Goal: Check status: Check status

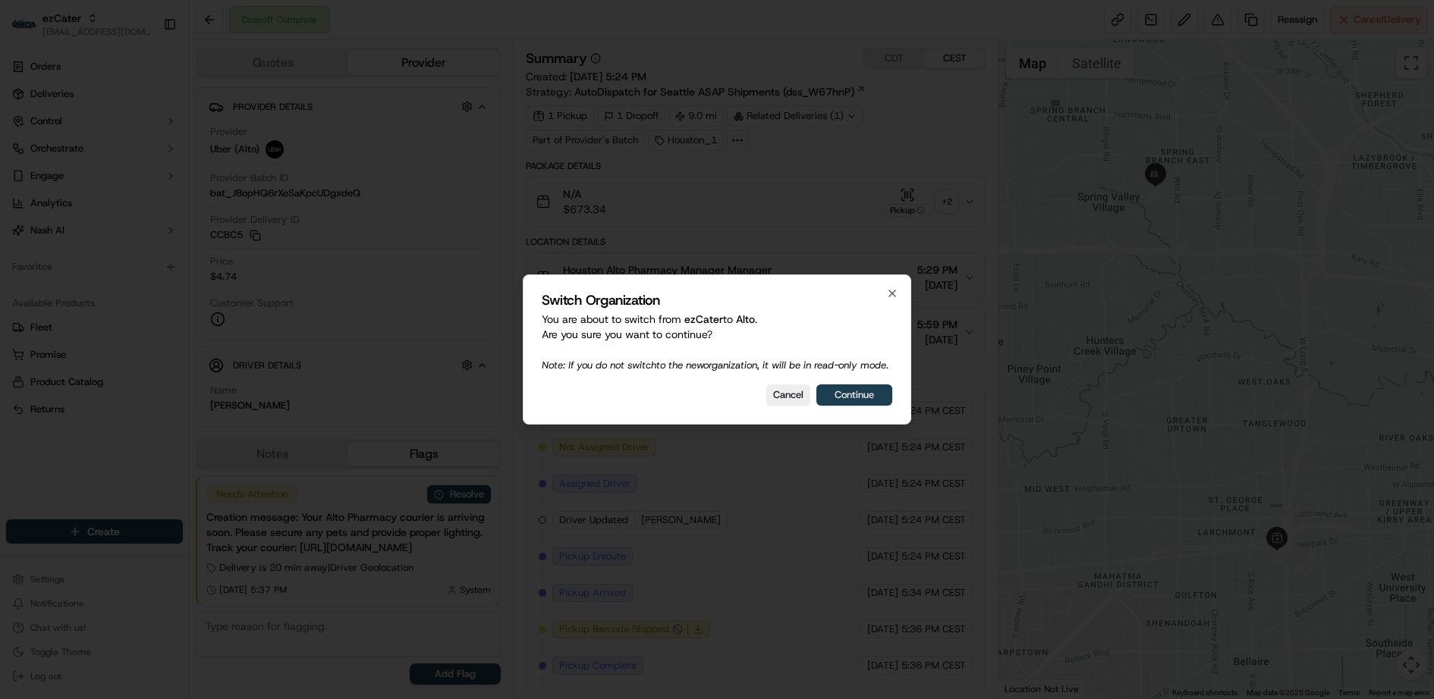
click at [864, 404] on button "Continue" at bounding box center [854, 395] width 76 height 21
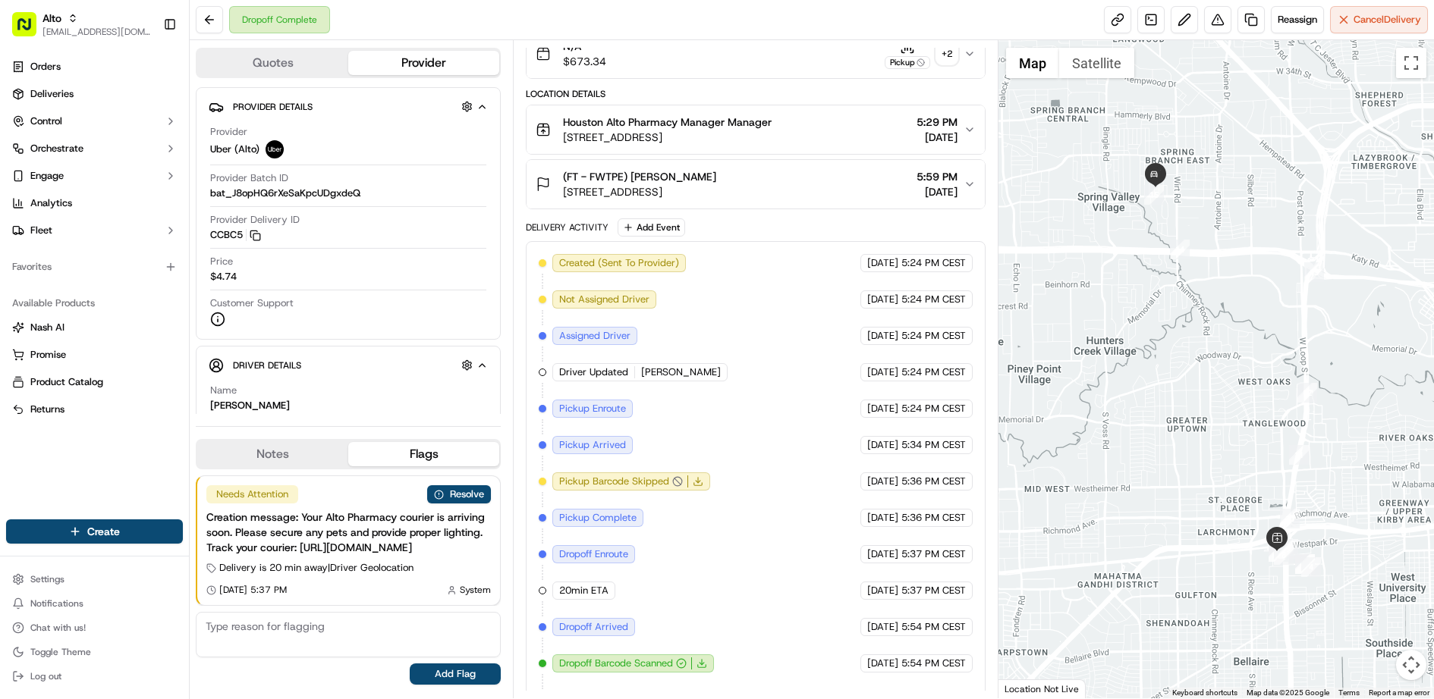
scroll to position [167, 0]
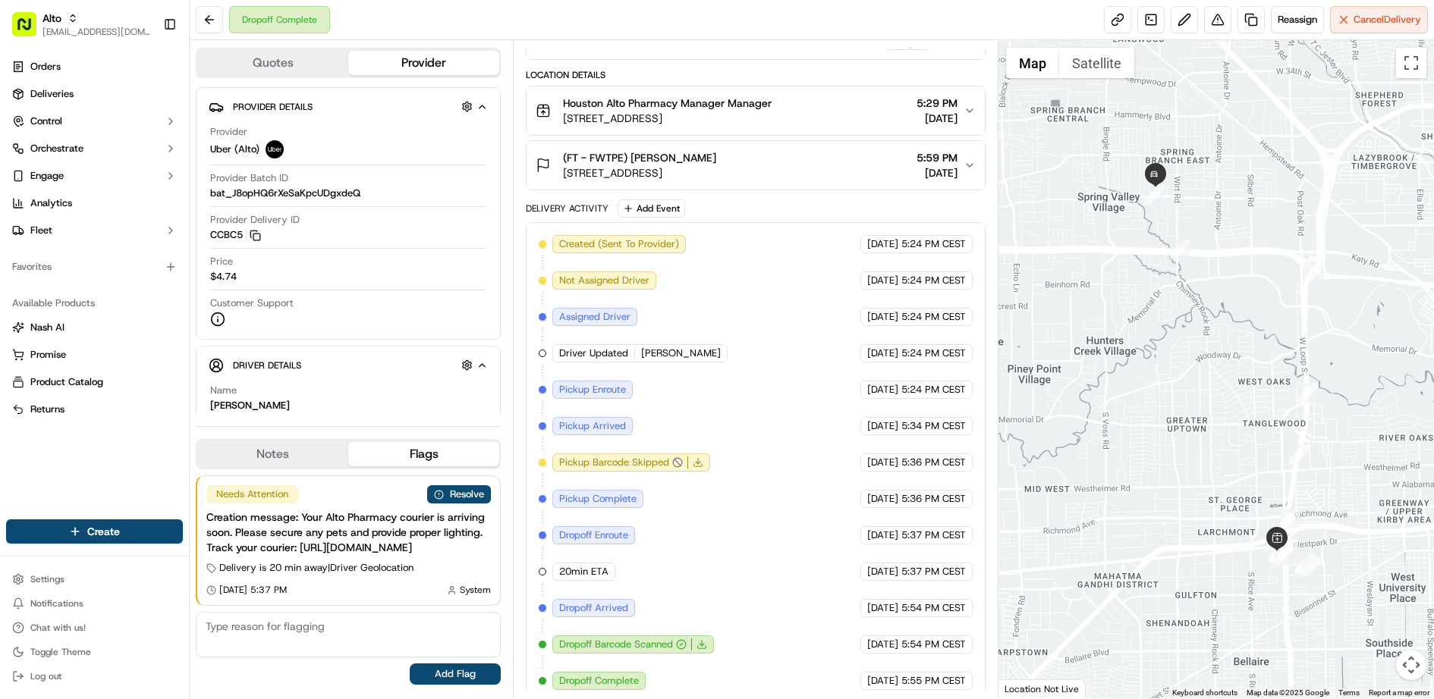
click at [702, 641] on line at bounding box center [702, 643] width 0 height 5
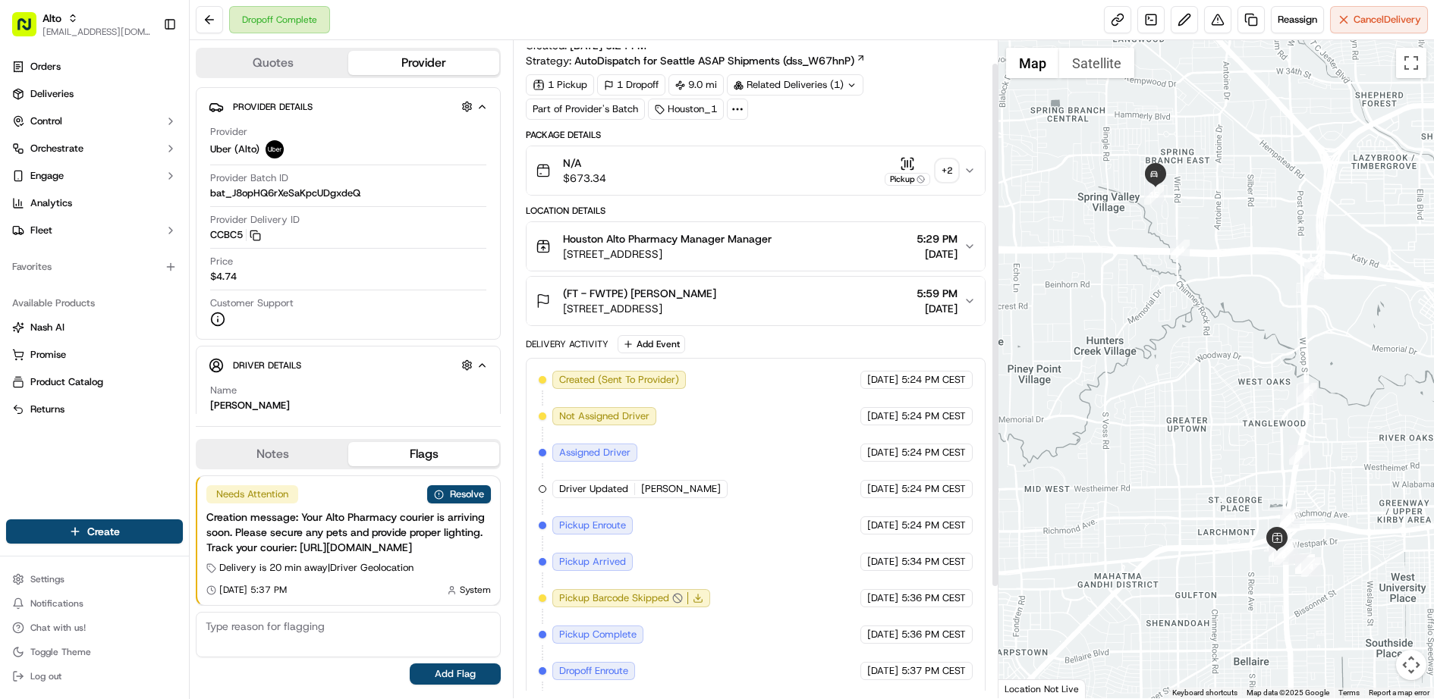
scroll to position [27, 0]
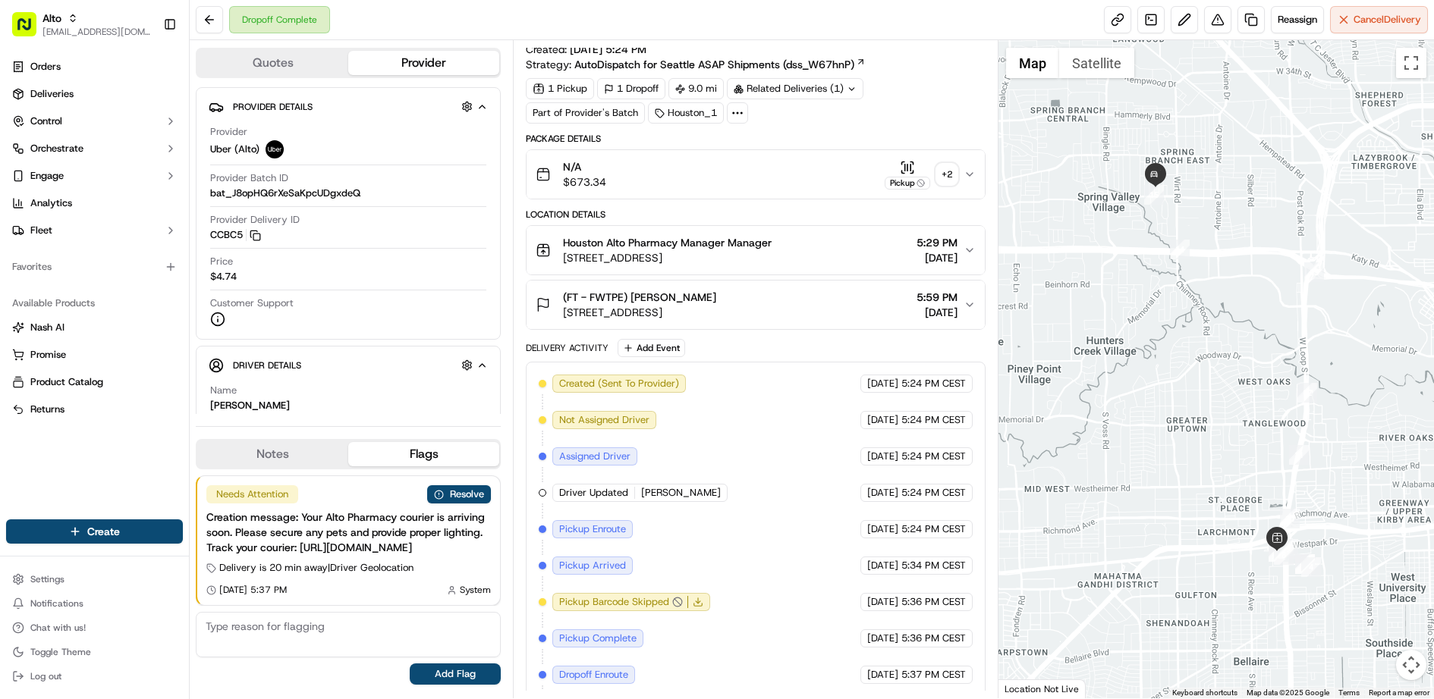
click at [793, 174] on div "N/A $673.34 Pickup + 2" at bounding box center [750, 174] width 428 height 30
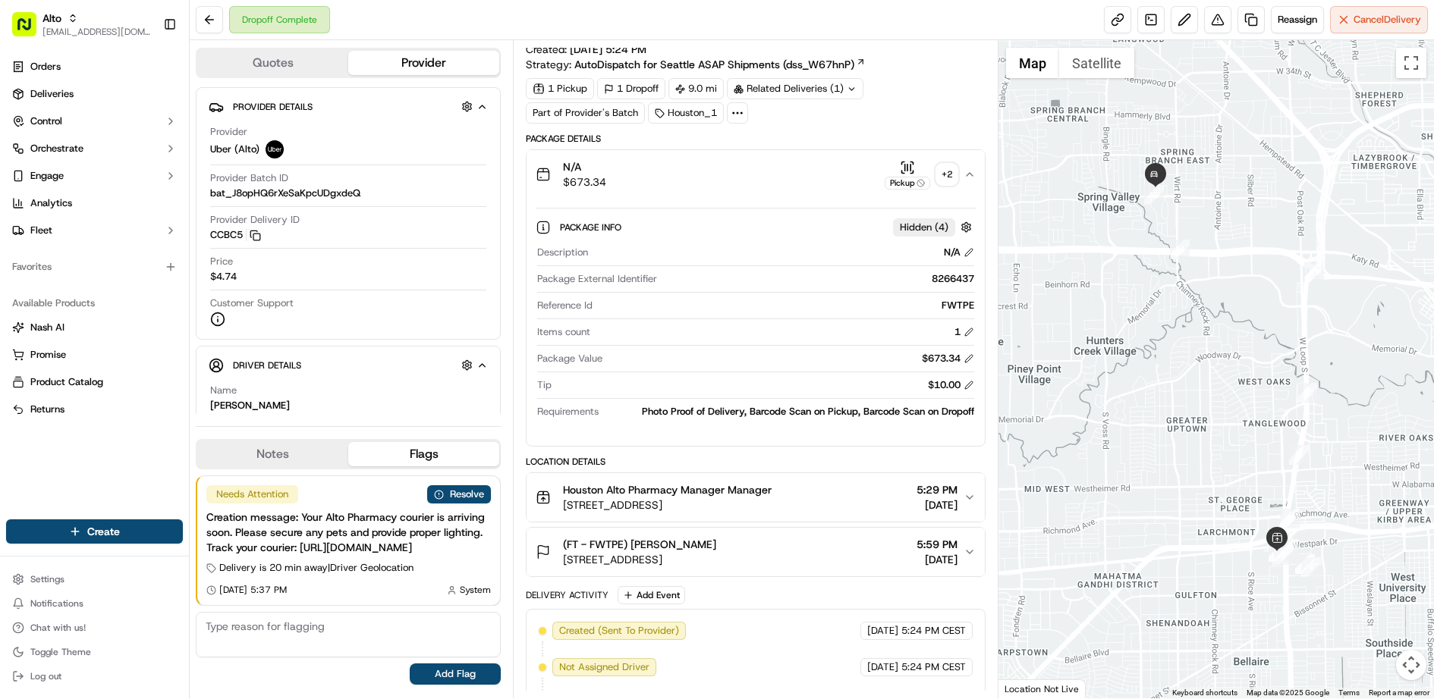
click at [793, 174] on div "N/A $673.34 Pickup + 2" at bounding box center [750, 174] width 428 height 30
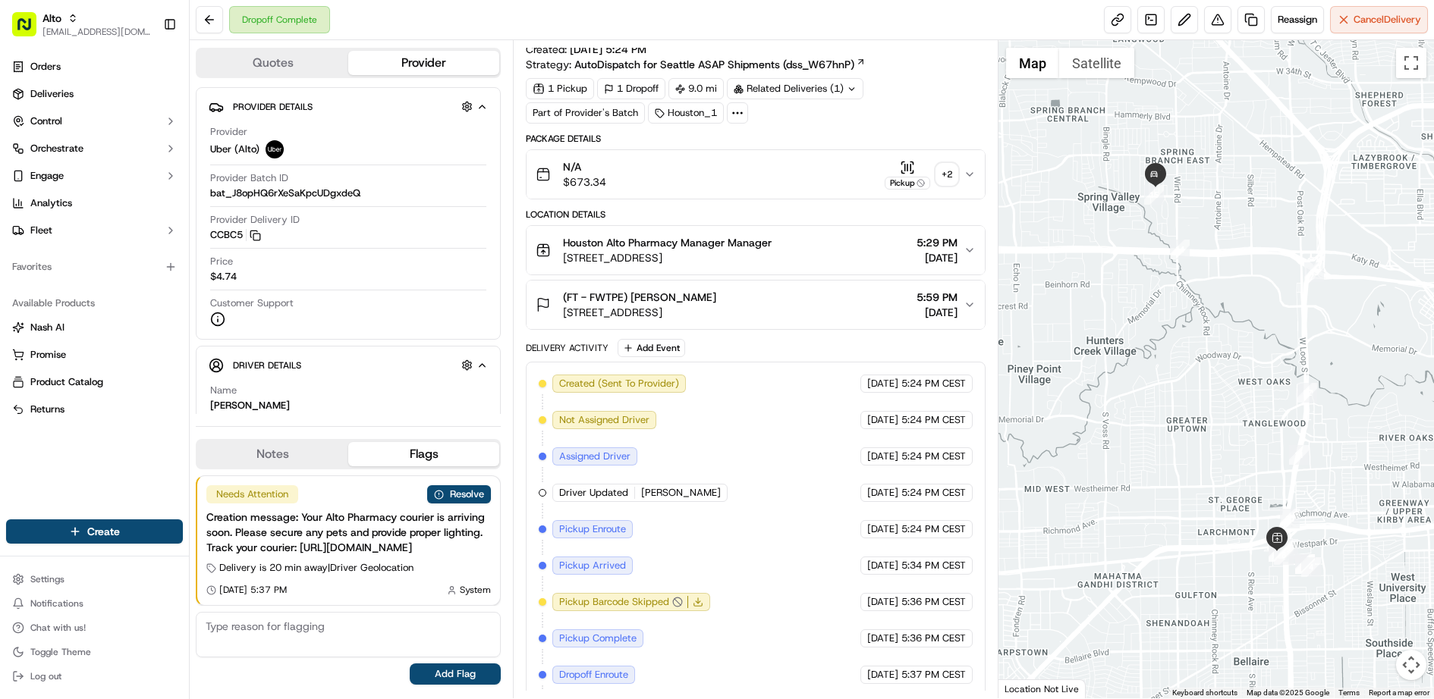
click at [771, 255] on span "[STREET_ADDRESS]" at bounding box center [667, 257] width 209 height 15
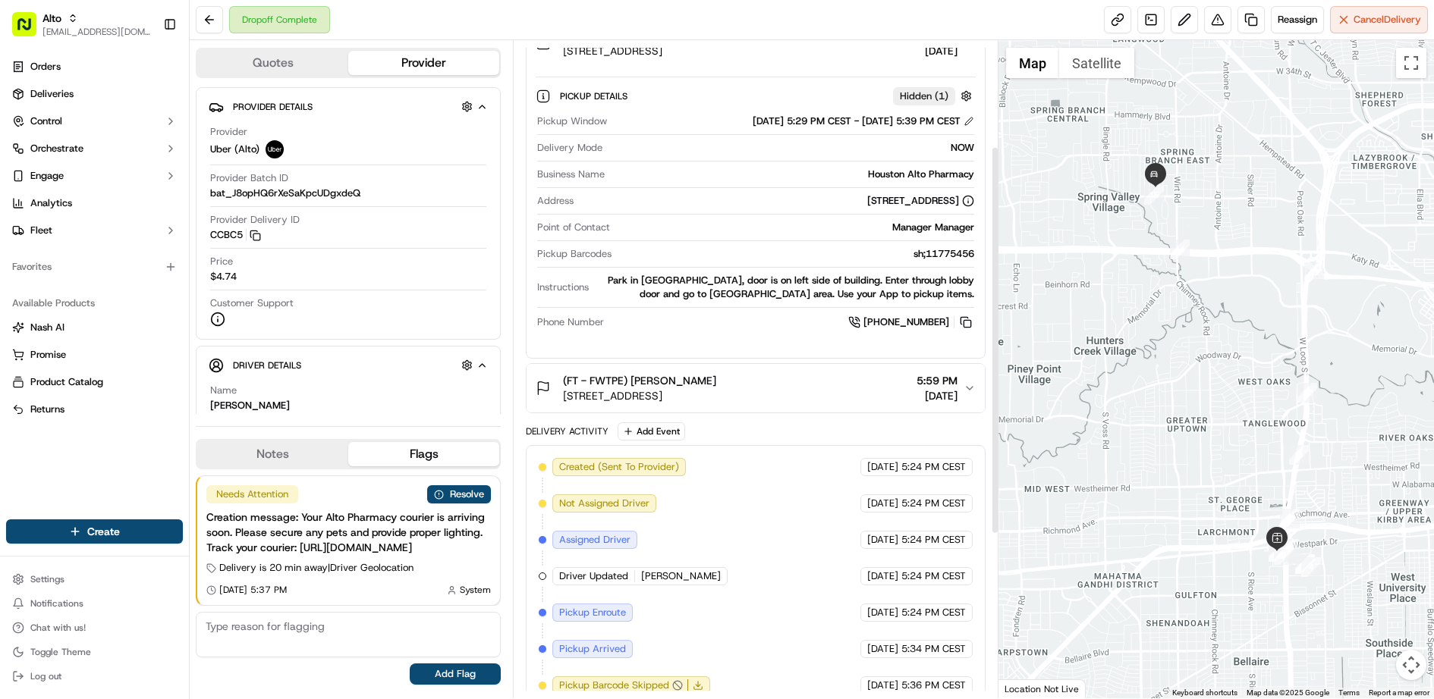
scroll to position [235, 0]
click at [800, 386] on div "(FT - FWTPE) [PERSON_NAME] [STREET_ADDRESS] 5:59 PM [DATE]" at bounding box center [750, 387] width 428 height 30
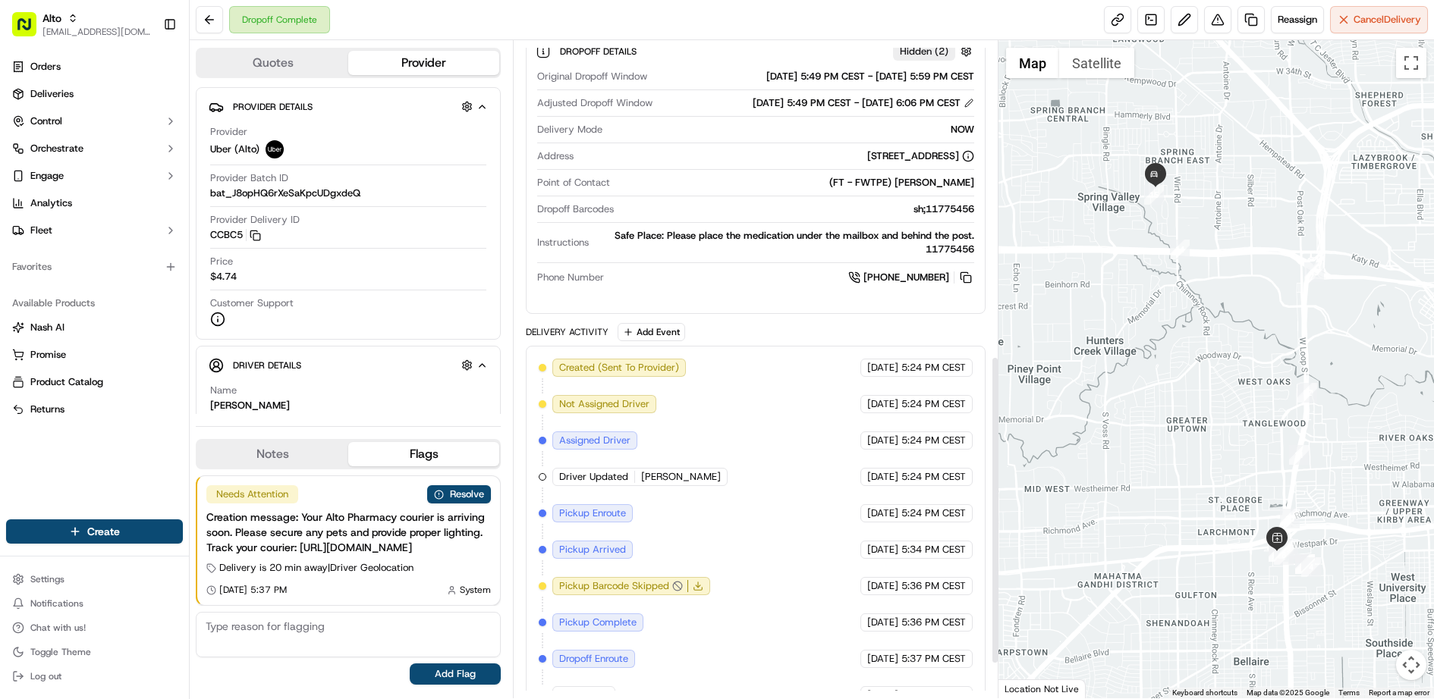
scroll to position [745, 0]
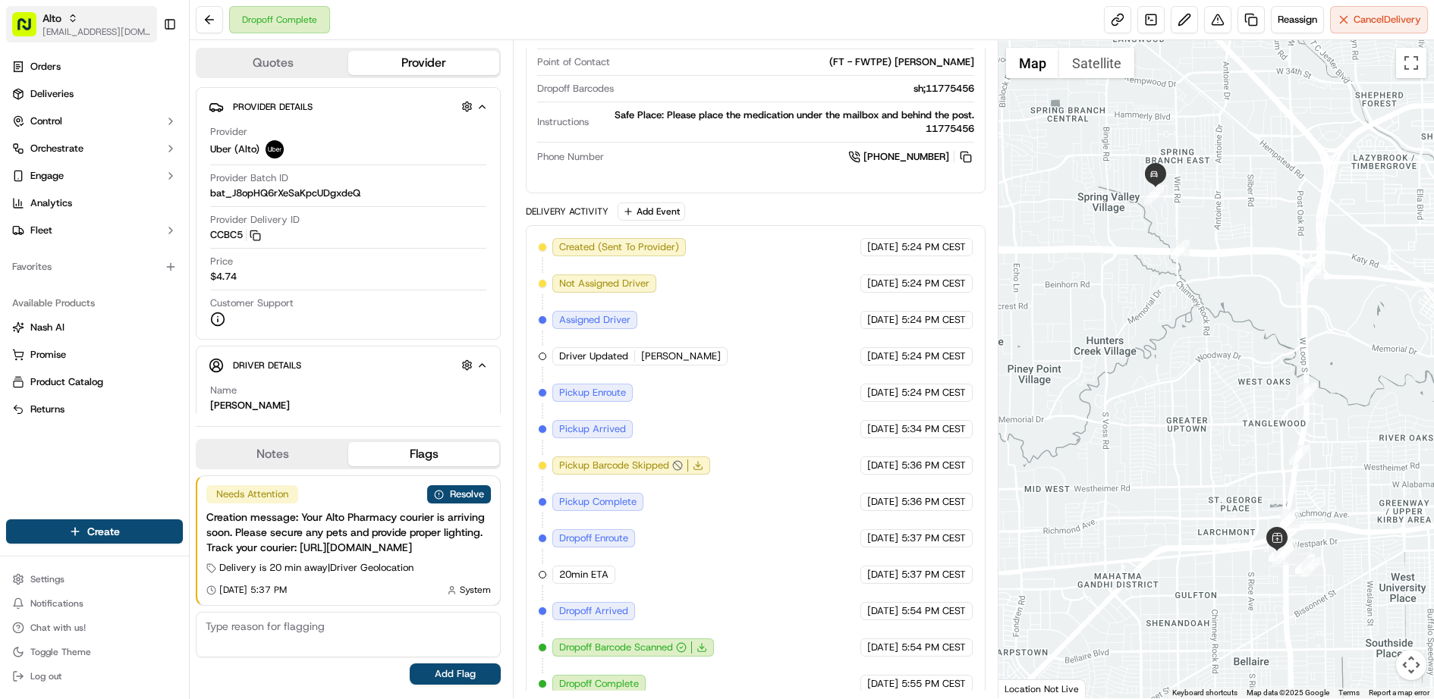
click at [54, 11] on span "Alto" at bounding box center [51, 18] width 19 height 15
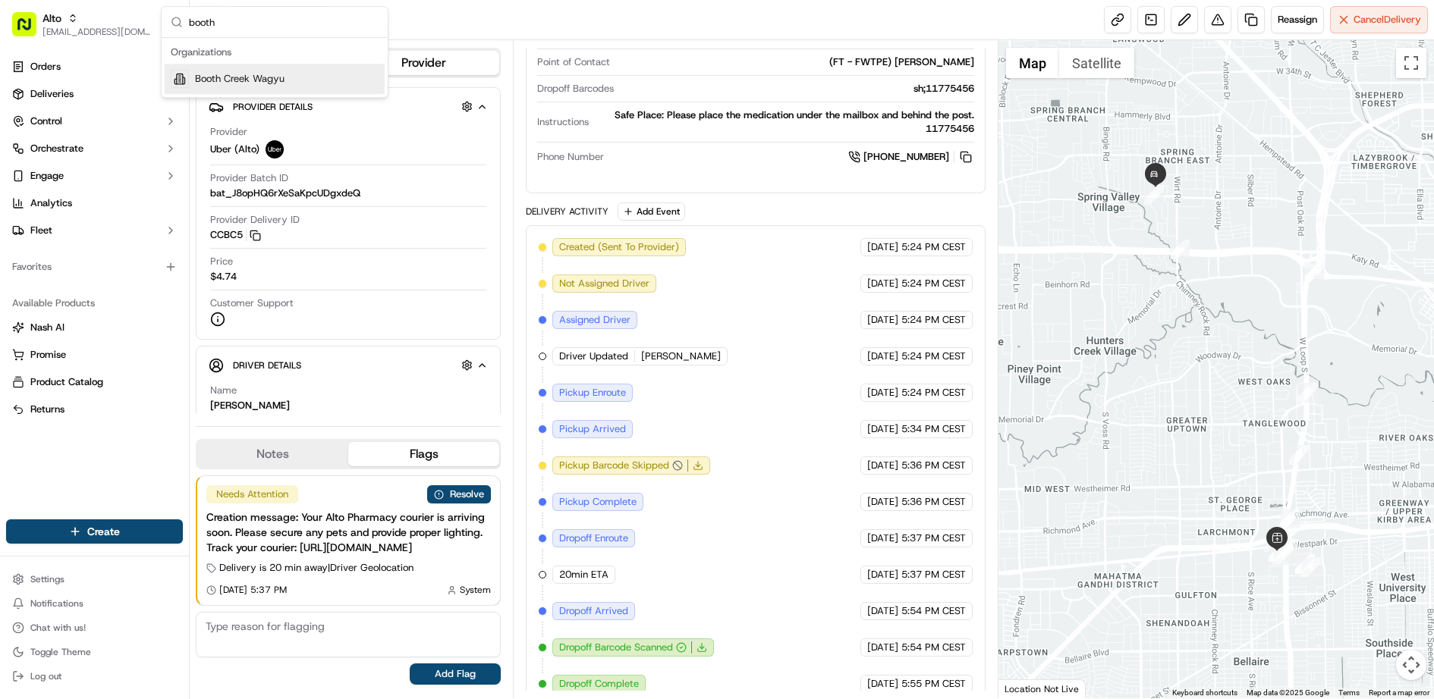
type input "booth"
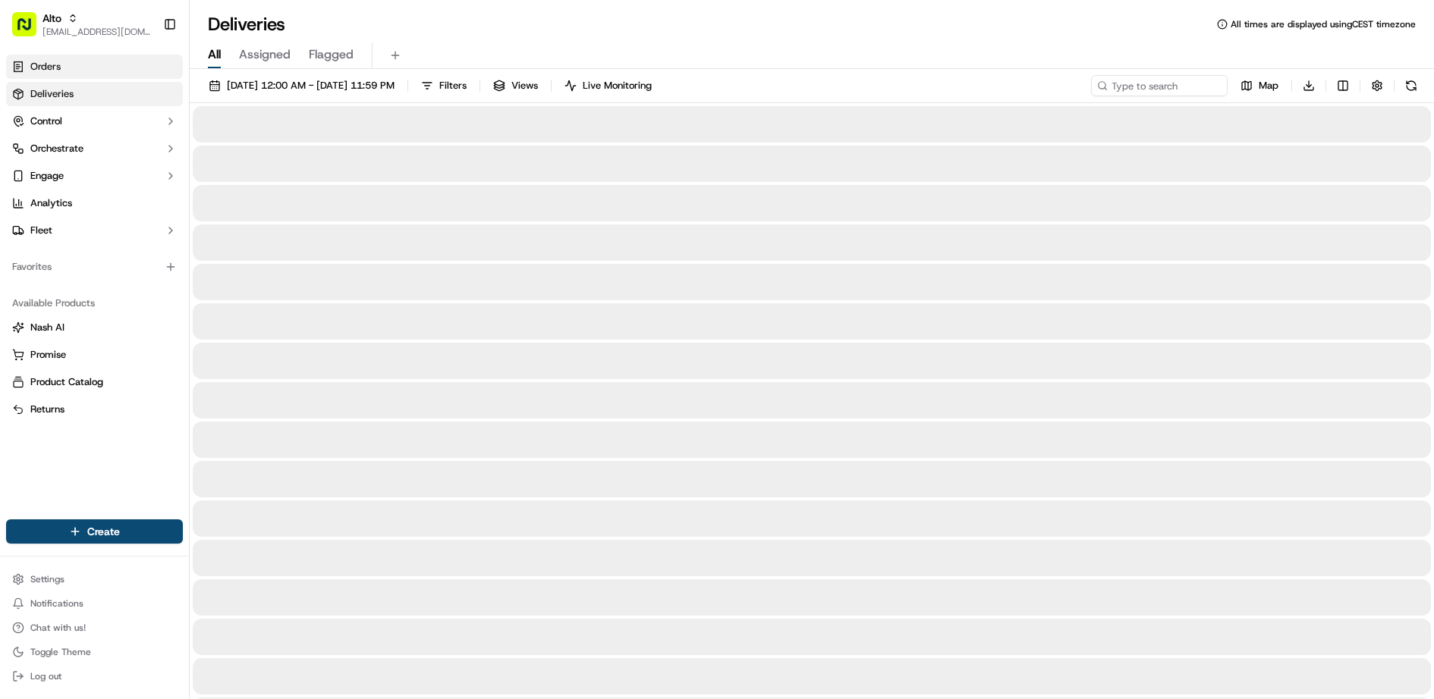
click at [65, 71] on link "Orders" at bounding box center [94, 67] width 177 height 24
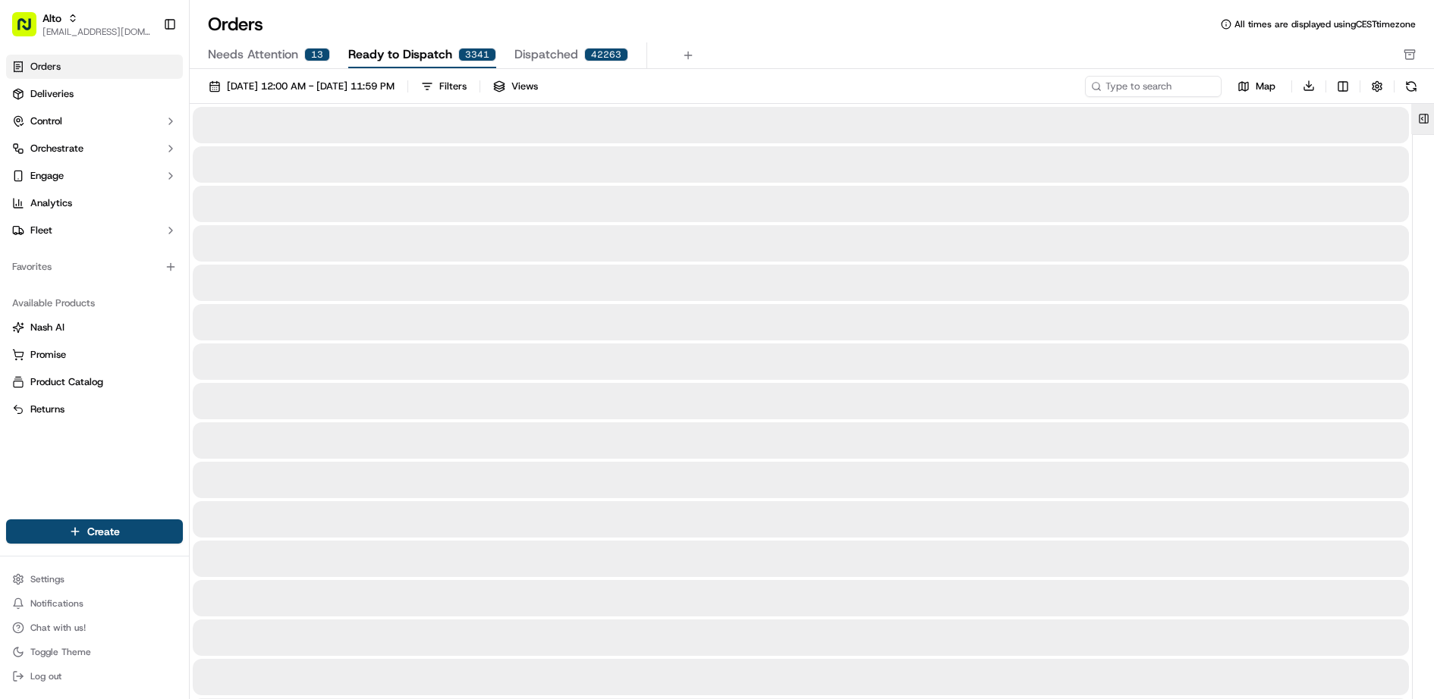
click at [1421, 124] on button at bounding box center [1423, 119] width 25 height 30
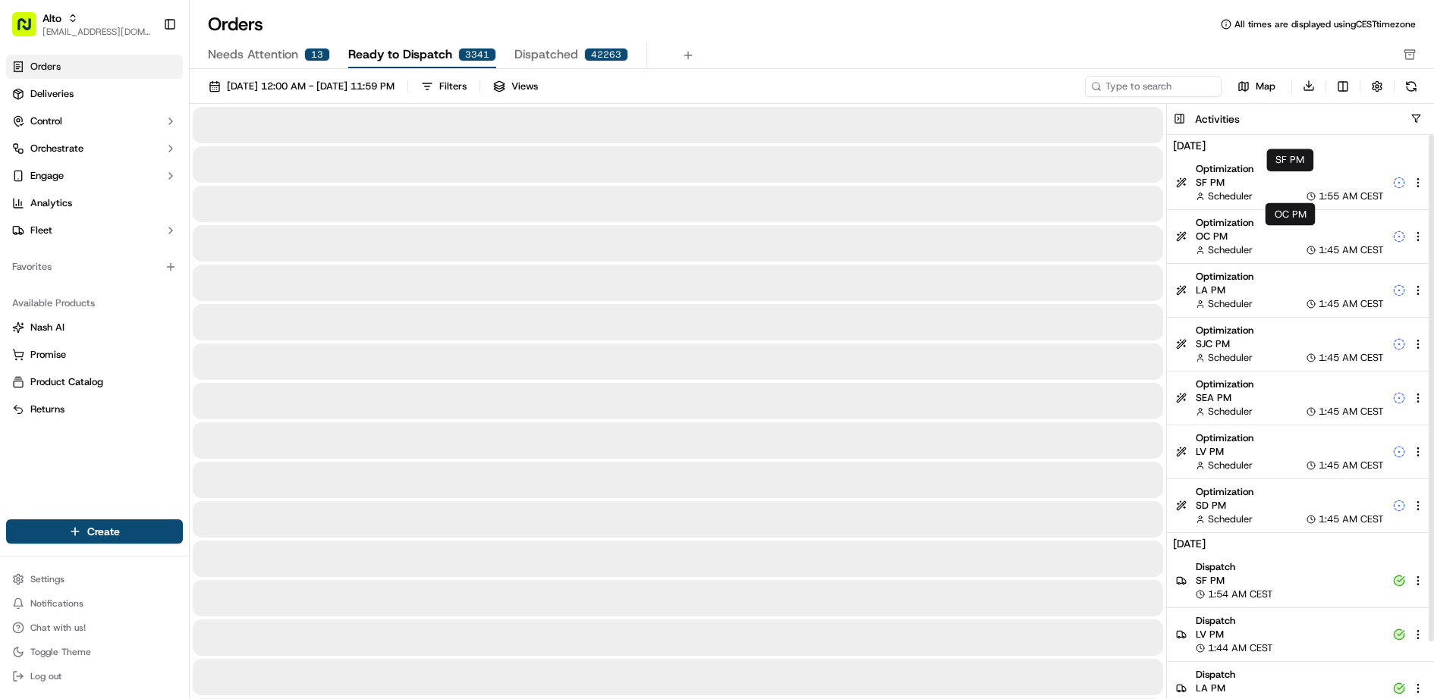
scroll to position [63, 0]
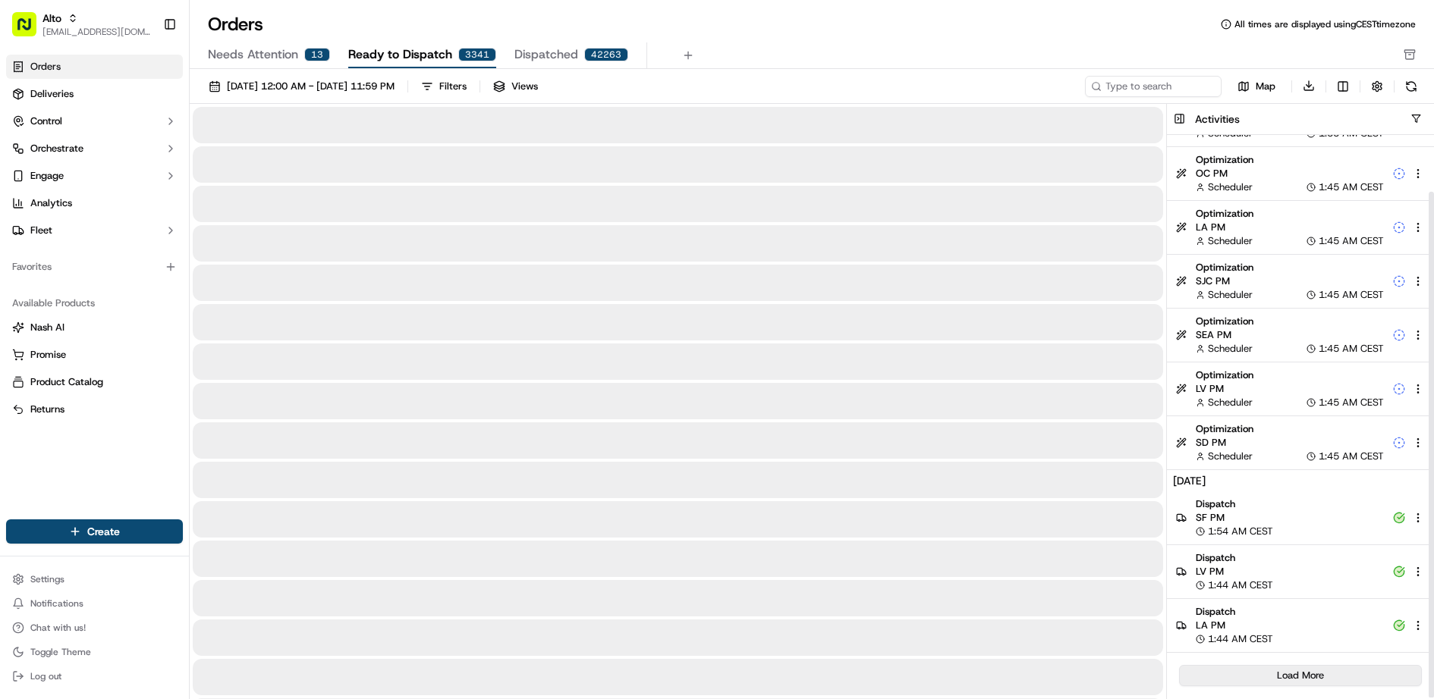
click at [1294, 674] on button "Load More" at bounding box center [1300, 675] width 243 height 21
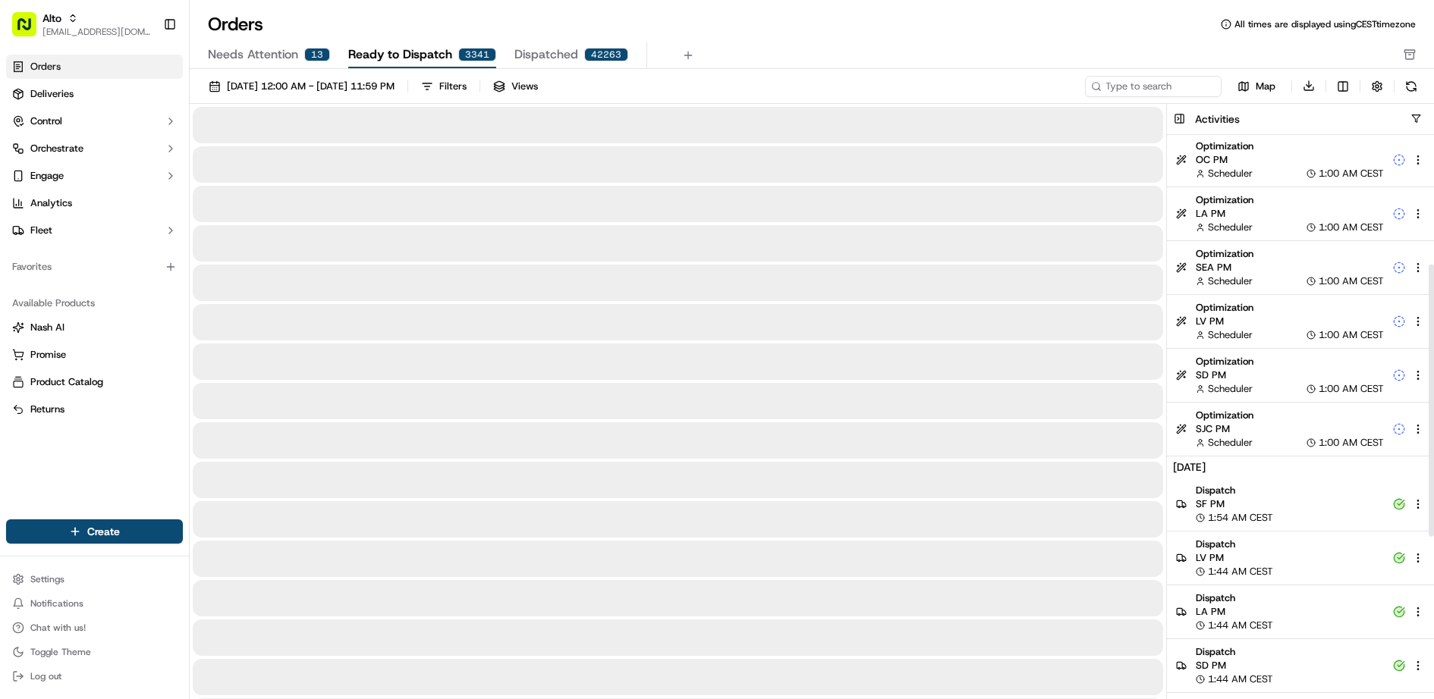
scroll to position [602, 0]
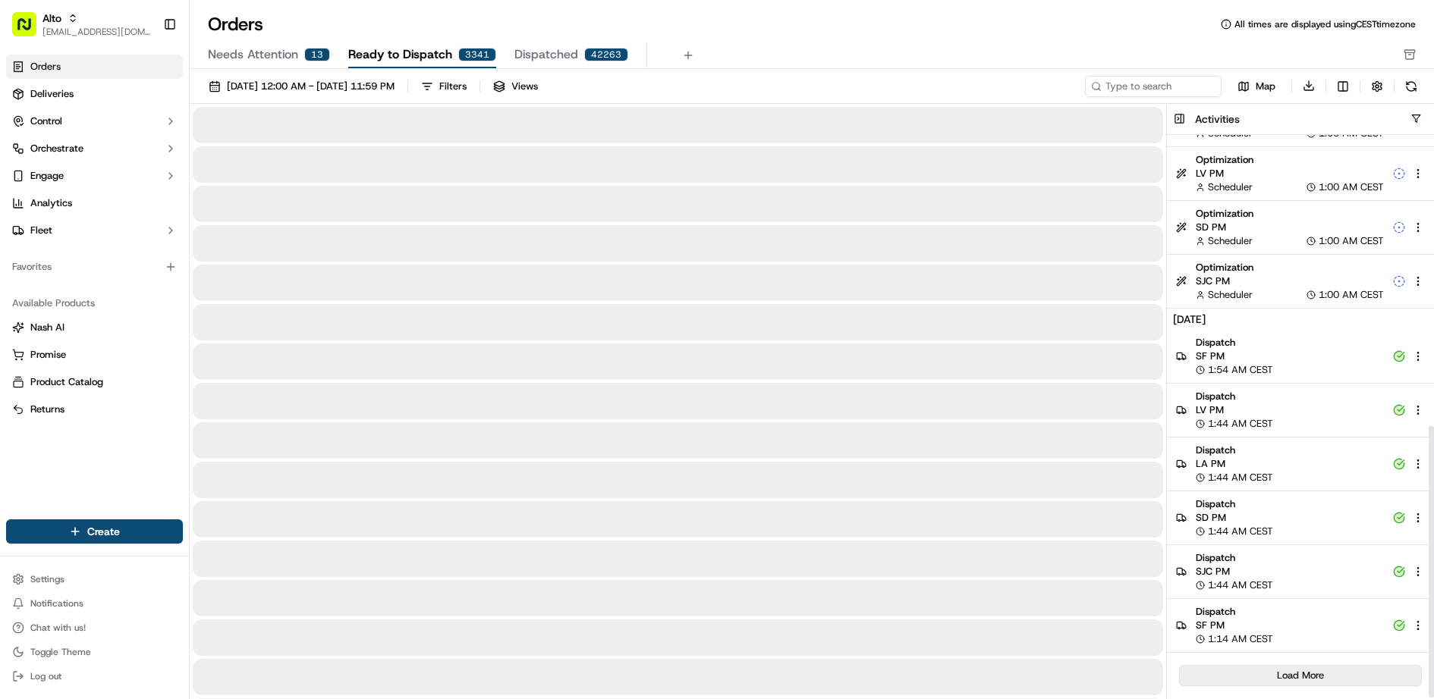
click at [1302, 676] on button "Load More" at bounding box center [1300, 675] width 243 height 21
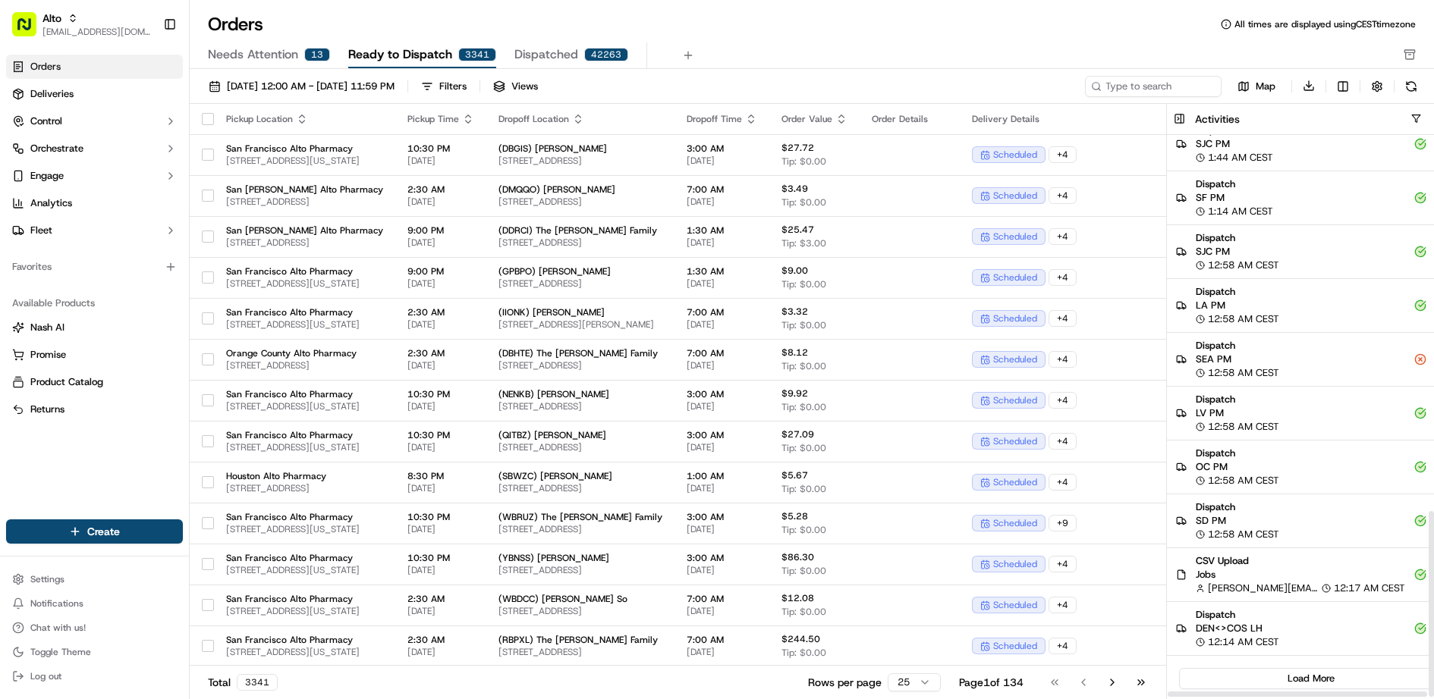
scroll to position [1140, 0]
click at [1294, 677] on button "Load More" at bounding box center [1311, 675] width 264 height 21
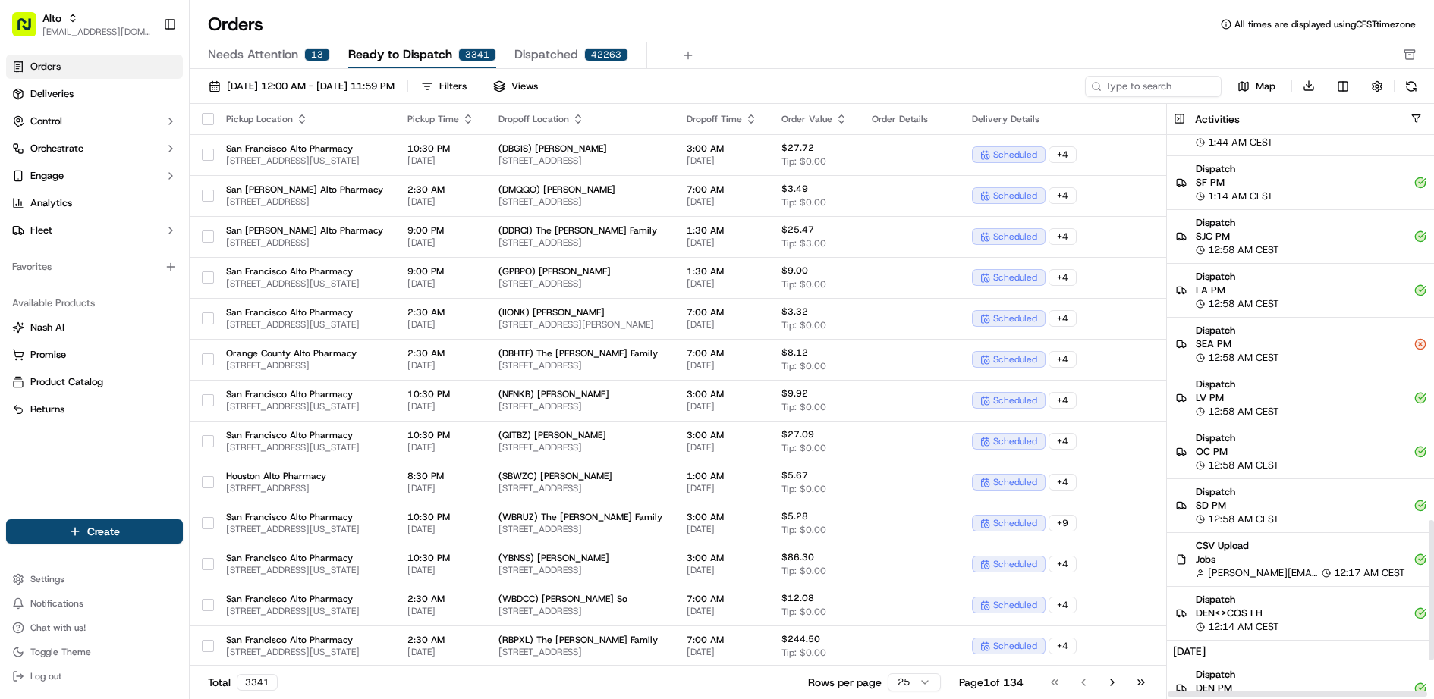
scroll to position [1699, 0]
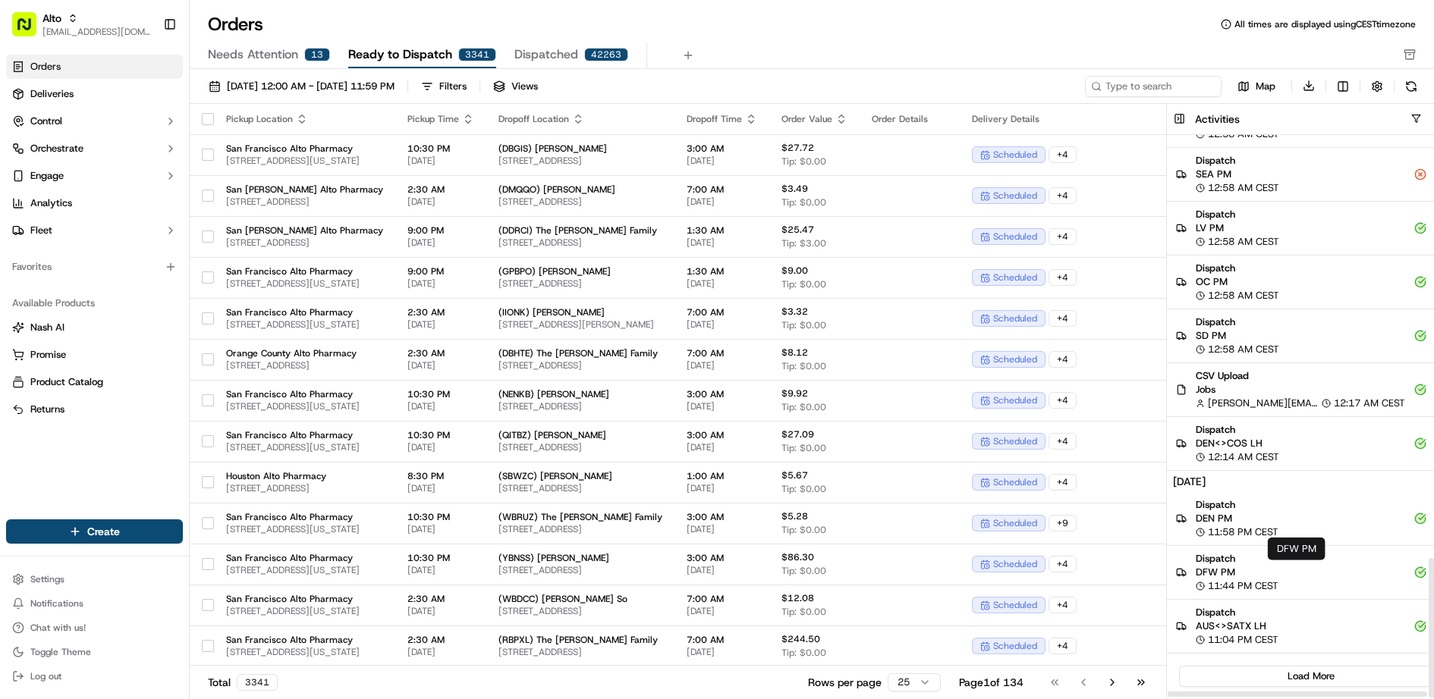
click at [1286, 566] on span "DFW PM" at bounding box center [1299, 573] width 209 height 14
click at [102, 100] on link "Deliveries" at bounding box center [94, 94] width 177 height 24
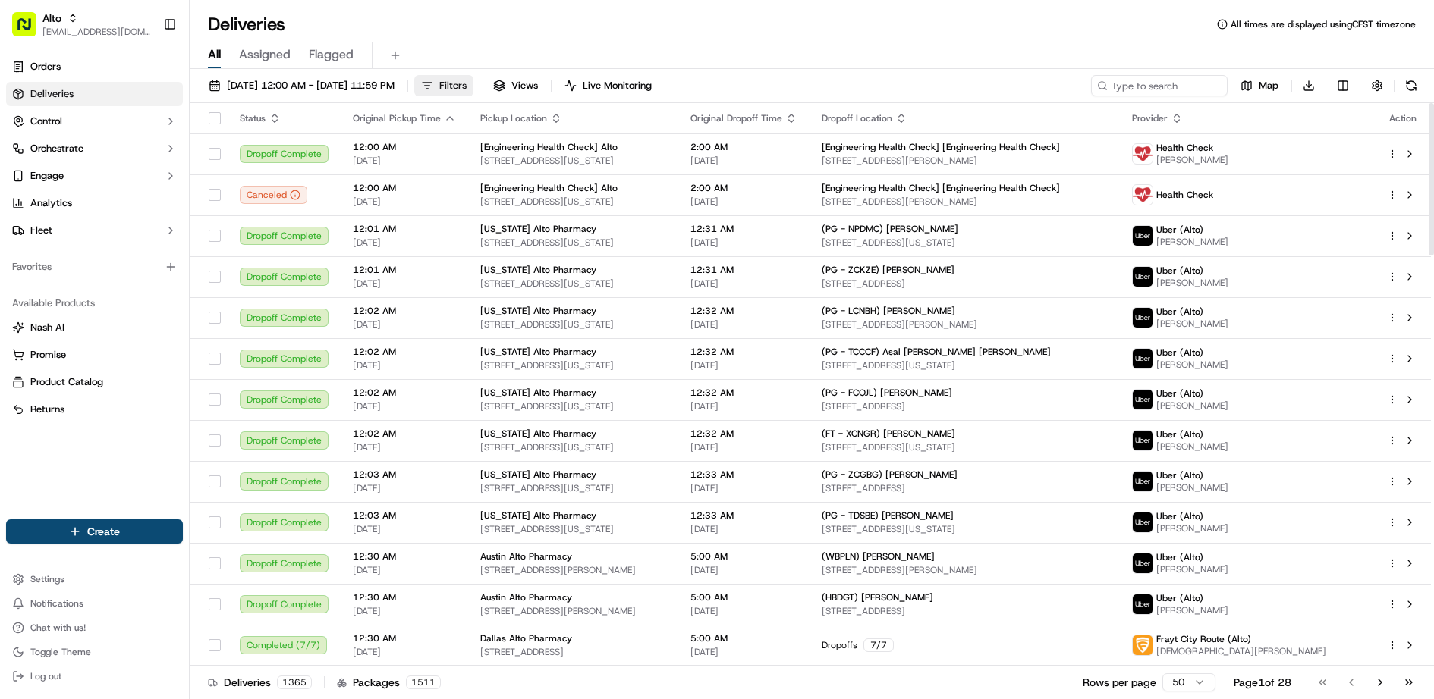
click at [473, 77] on button "Filters" at bounding box center [443, 85] width 59 height 21
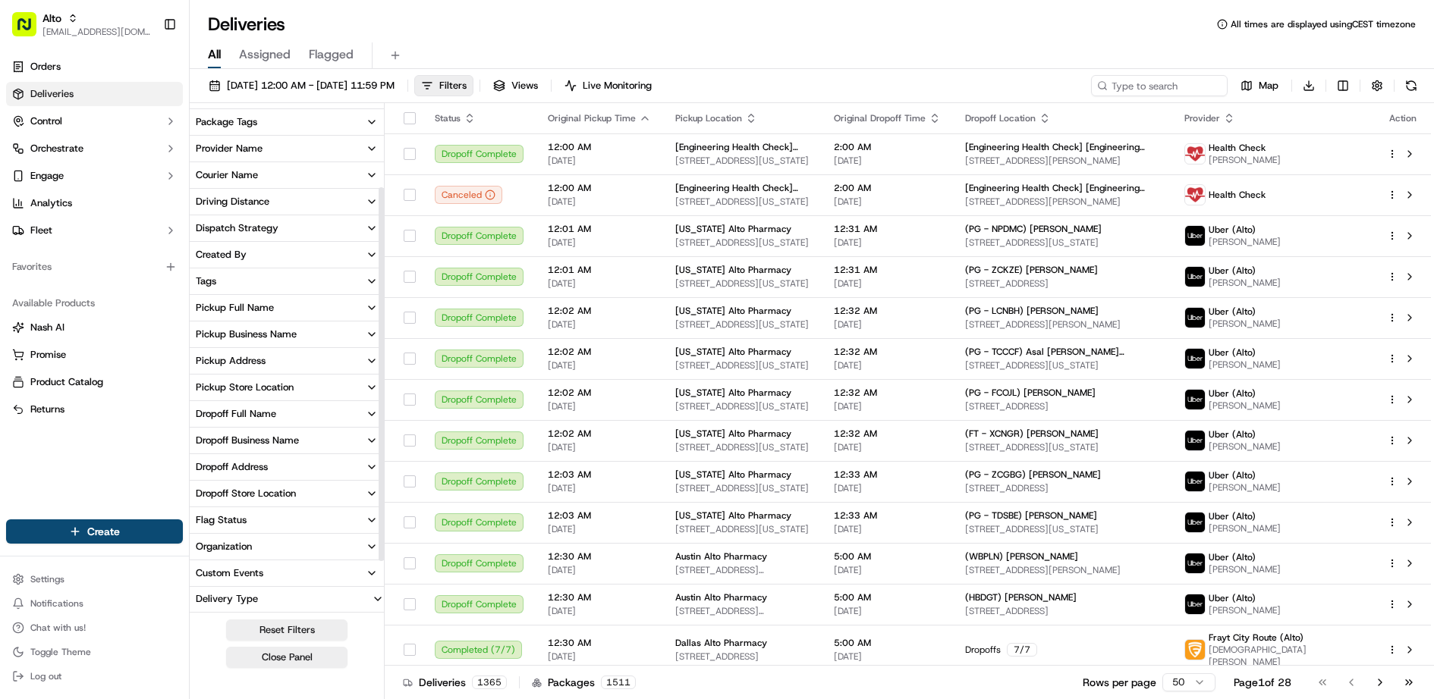
scroll to position [180, 0]
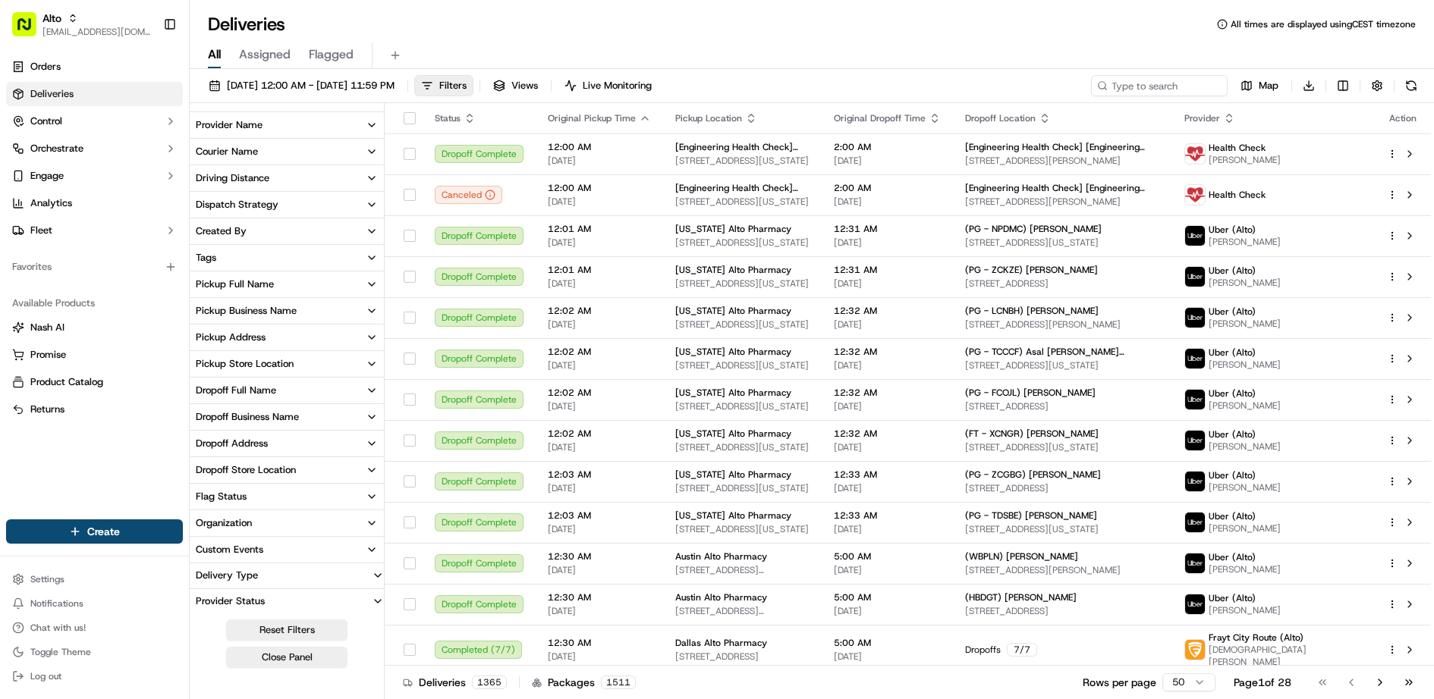
click at [261, 571] on div "Delivery Type" at bounding box center [227, 576] width 74 height 14
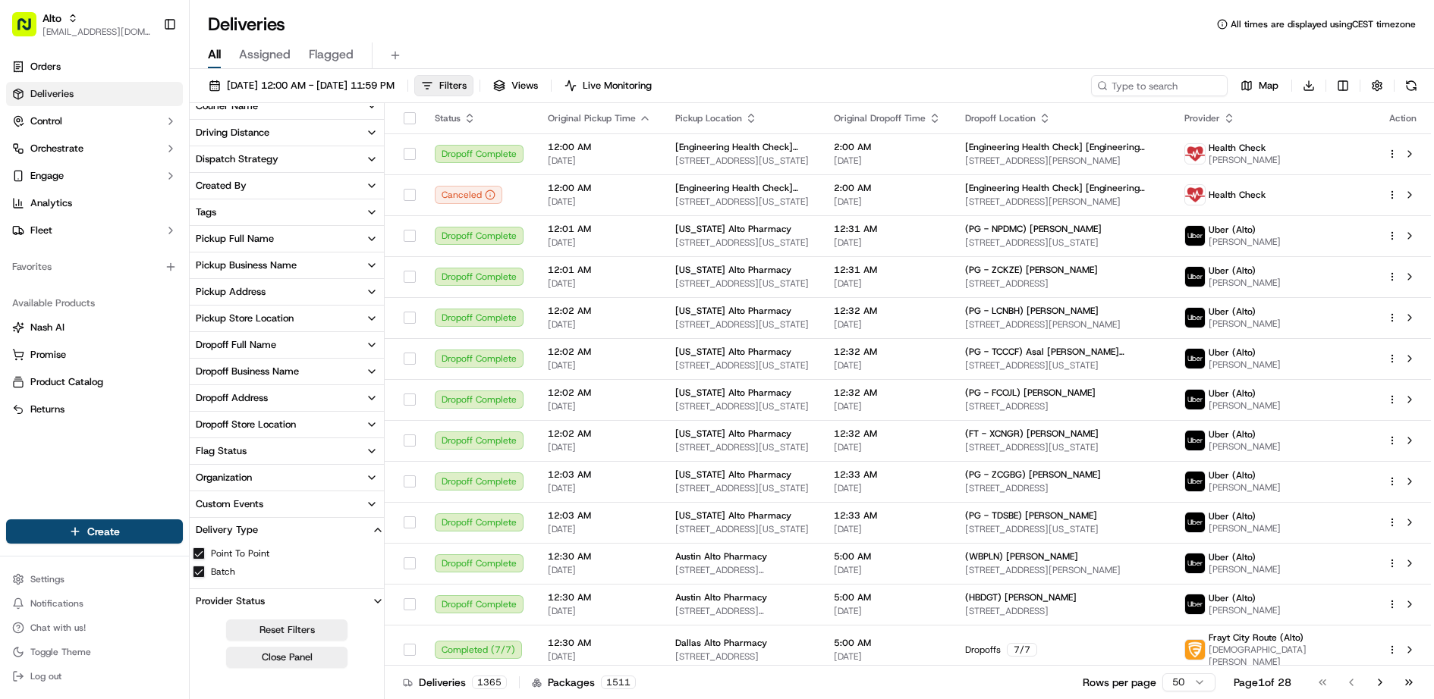
click at [199, 552] on button "Point To Point" at bounding box center [199, 554] width 12 height 12
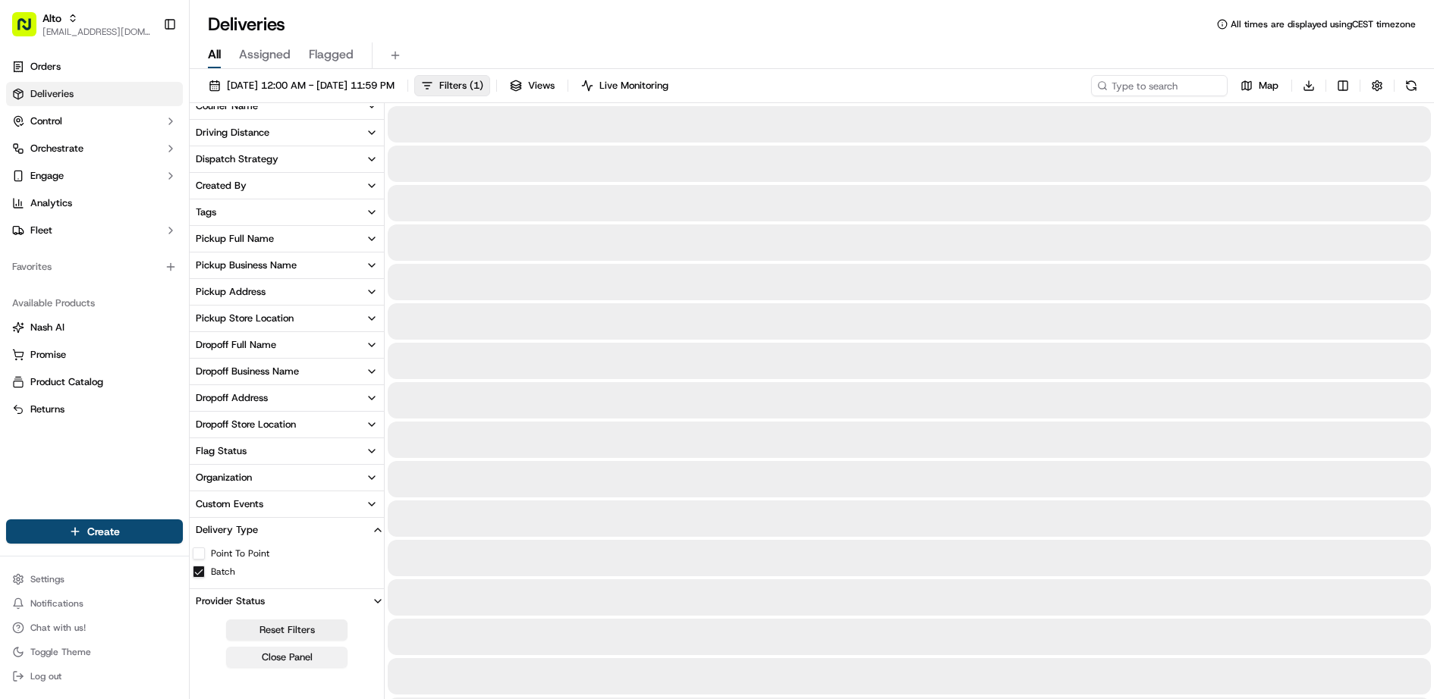
click at [306, 658] on button "Close Panel" at bounding box center [286, 657] width 121 height 21
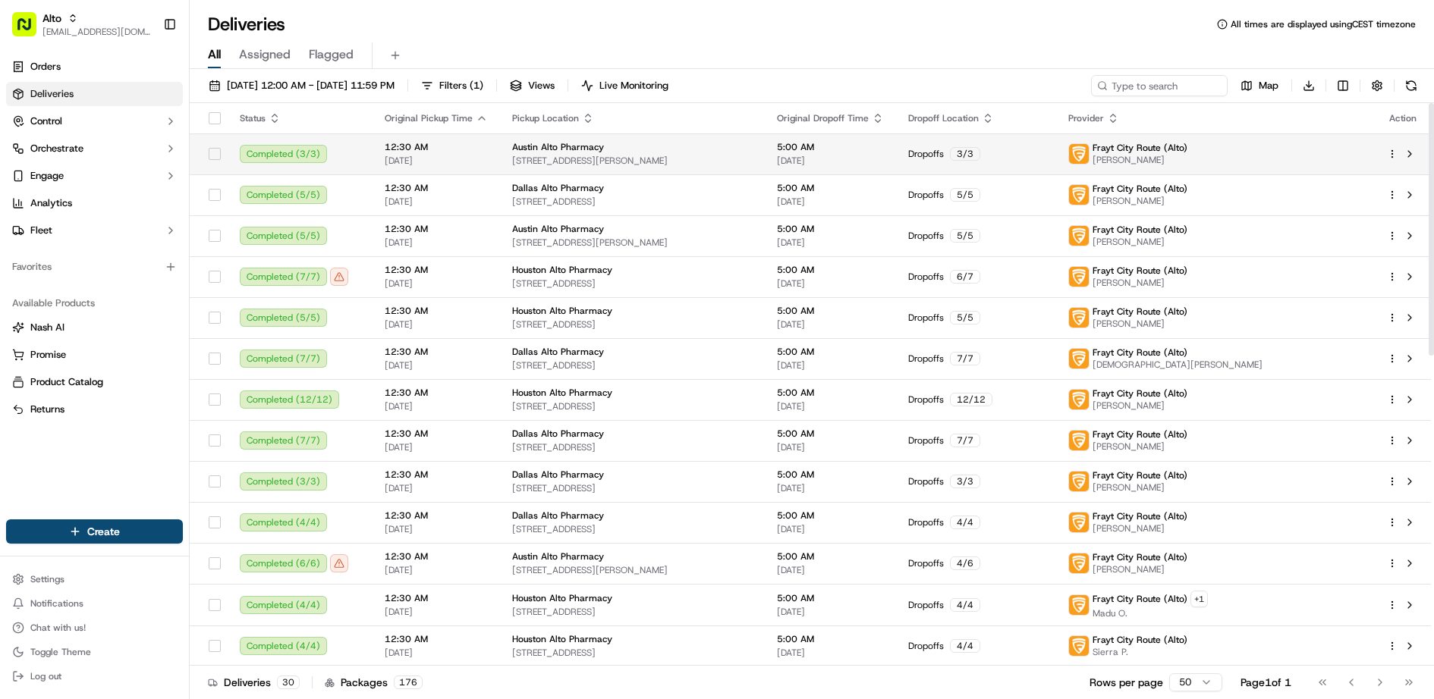
click at [331, 162] on td "Completed ( 3 / 3 )" at bounding box center [300, 154] width 145 height 41
